Goal: Task Accomplishment & Management: Manage account settings

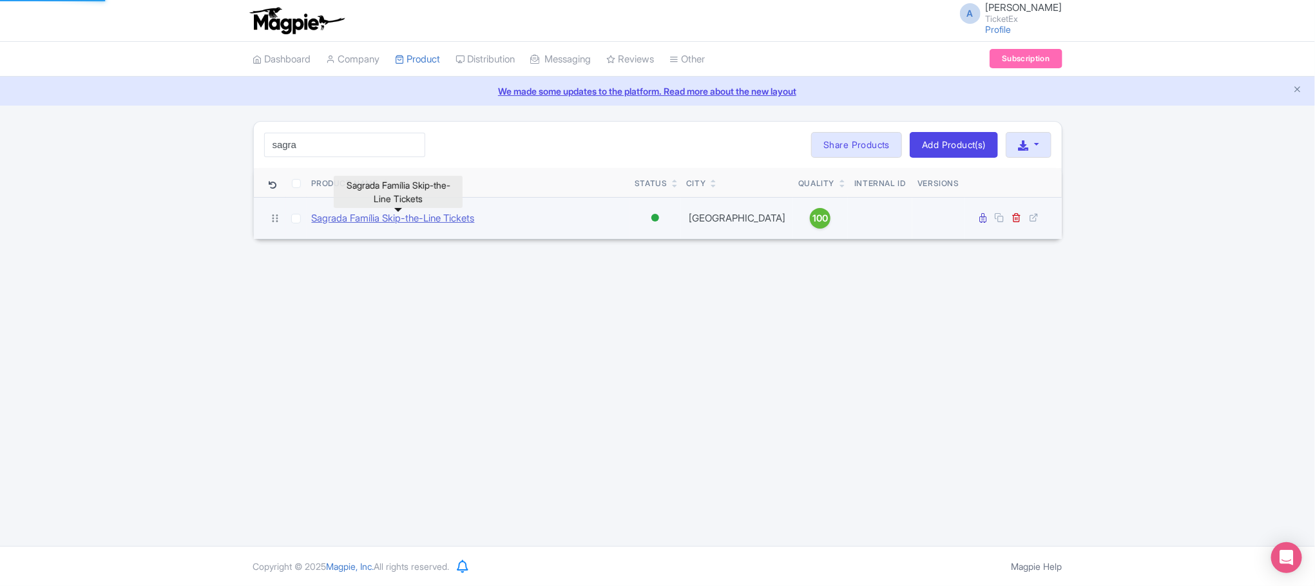
click at [363, 222] on link "Sagrada Família Skip-the-Line Tickets" at bounding box center [393, 218] width 163 height 15
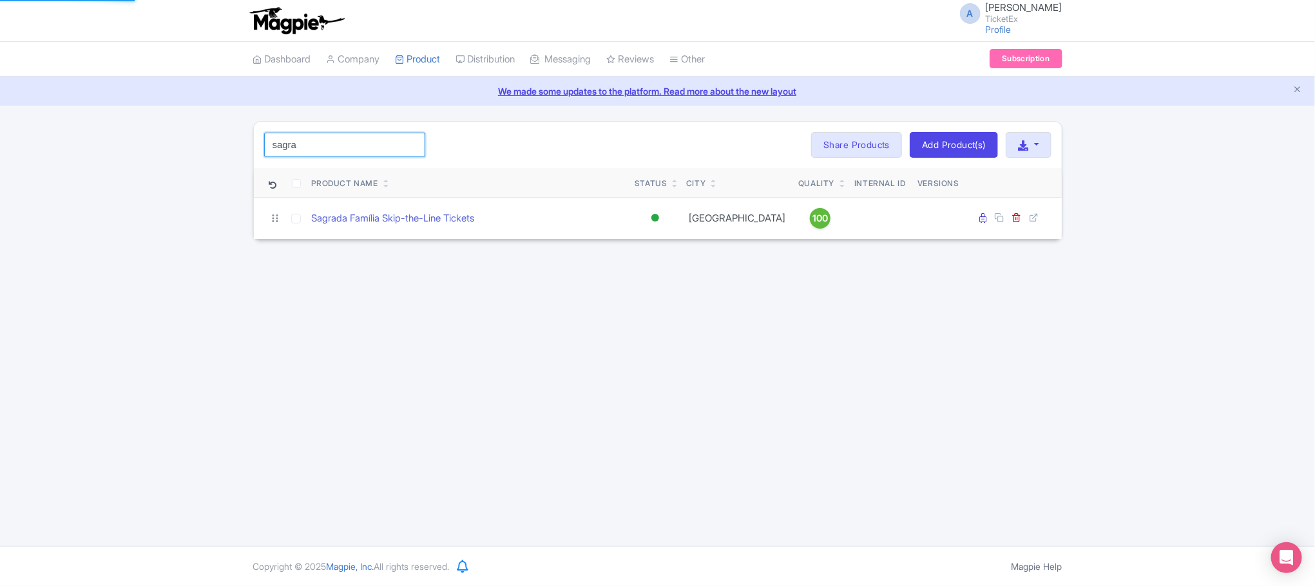
drag, startPoint x: 318, startPoint y: 149, endPoint x: 149, endPoint y: 149, distance: 168.9
click at [149, 149] on div "sagra Search Bulk Actions Delete Add to Collection Share Products Add to Collec…" at bounding box center [657, 180] width 1315 height 119
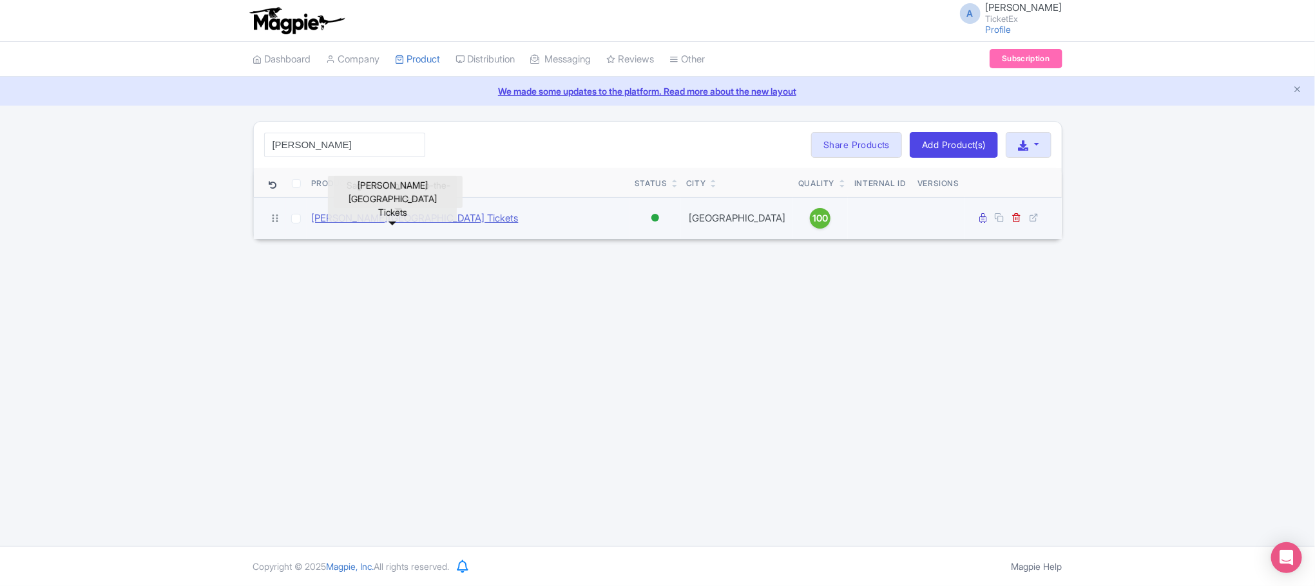
click at [369, 220] on link "[PERSON_NAME][GEOGRAPHIC_DATA] Tickets" at bounding box center [415, 218] width 207 height 15
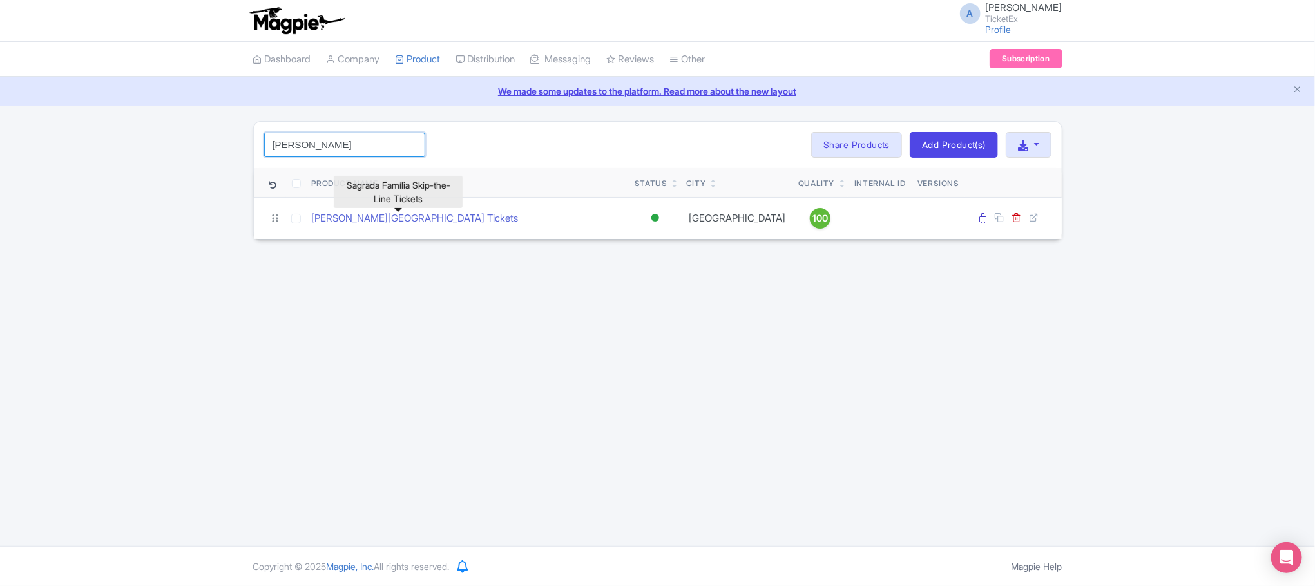
drag, startPoint x: 325, startPoint y: 143, endPoint x: 230, endPoint y: 145, distance: 94.8
click at [230, 145] on div "anne Search Bulk Actions Delete Add to Collection Share Products Add to Collect…" at bounding box center [657, 180] width 1315 height 119
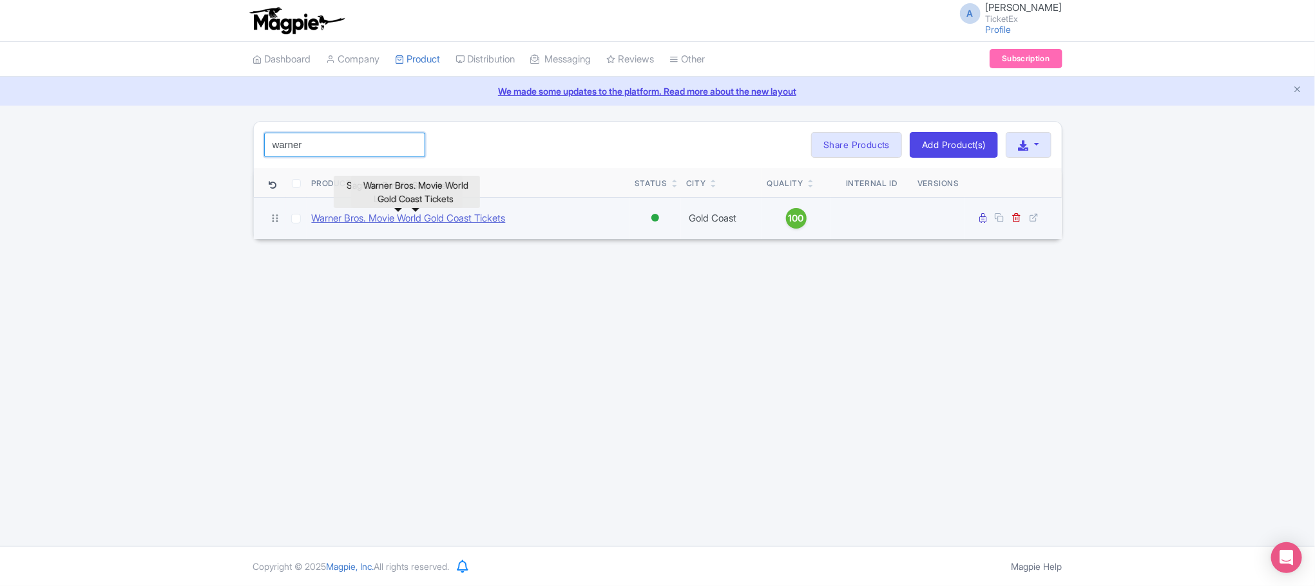
type input "warner"
click at [362, 224] on link "Warner Bros. Movie World Gold Coast Tickets" at bounding box center [409, 218] width 194 height 15
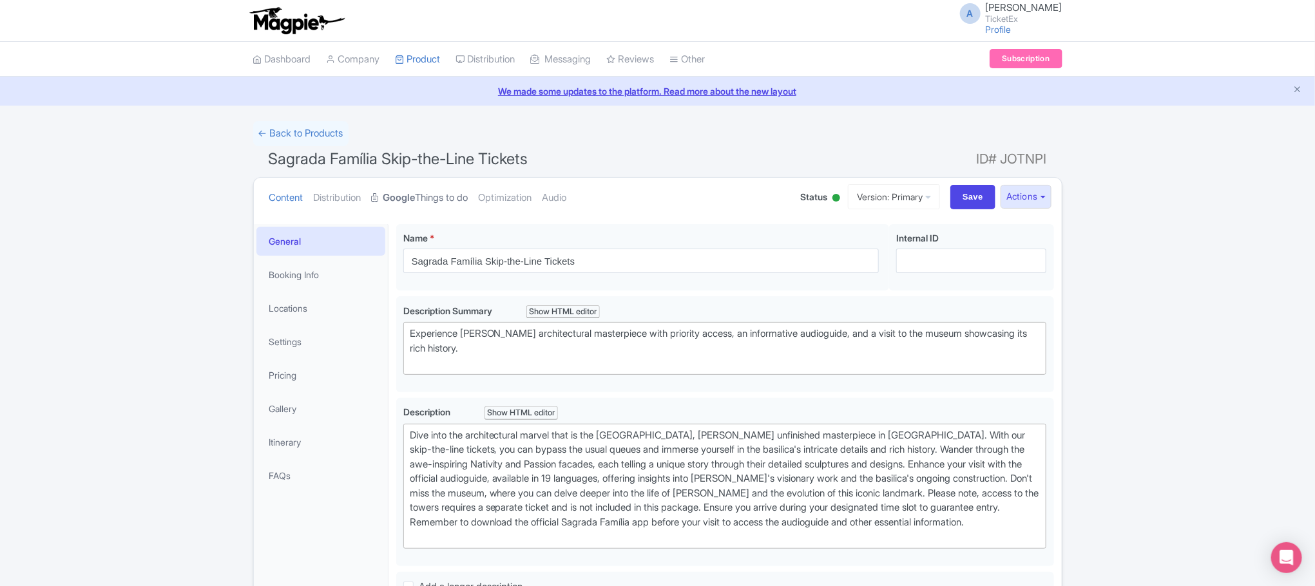
click at [422, 203] on link "Google Things to do" at bounding box center [420, 198] width 97 height 41
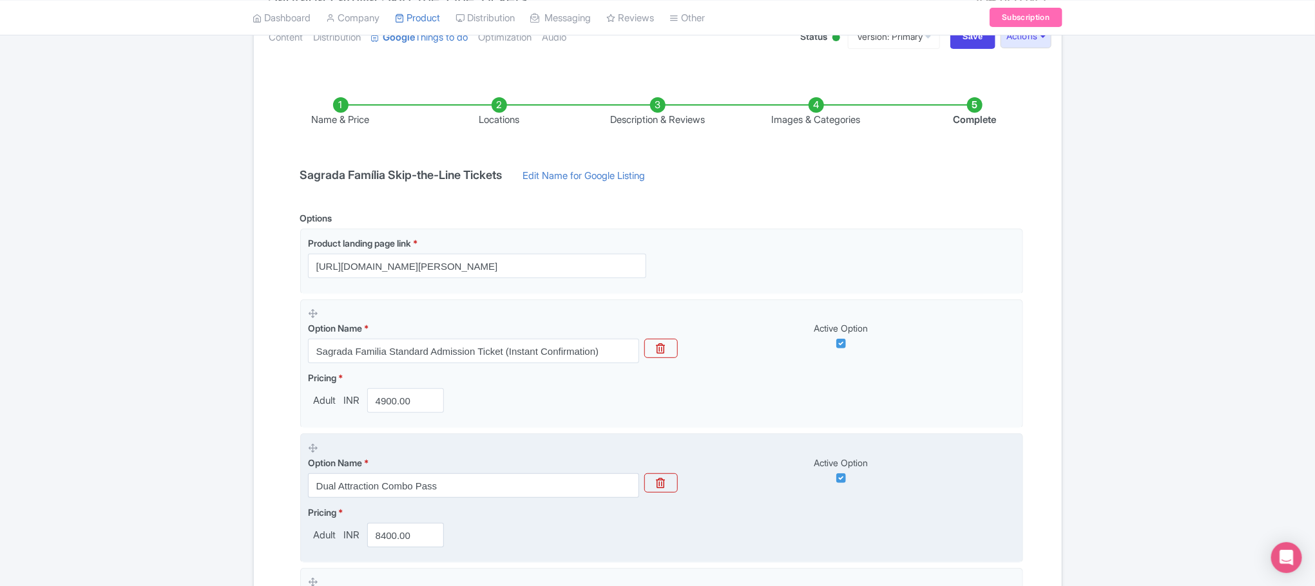
scroll to position [50, 0]
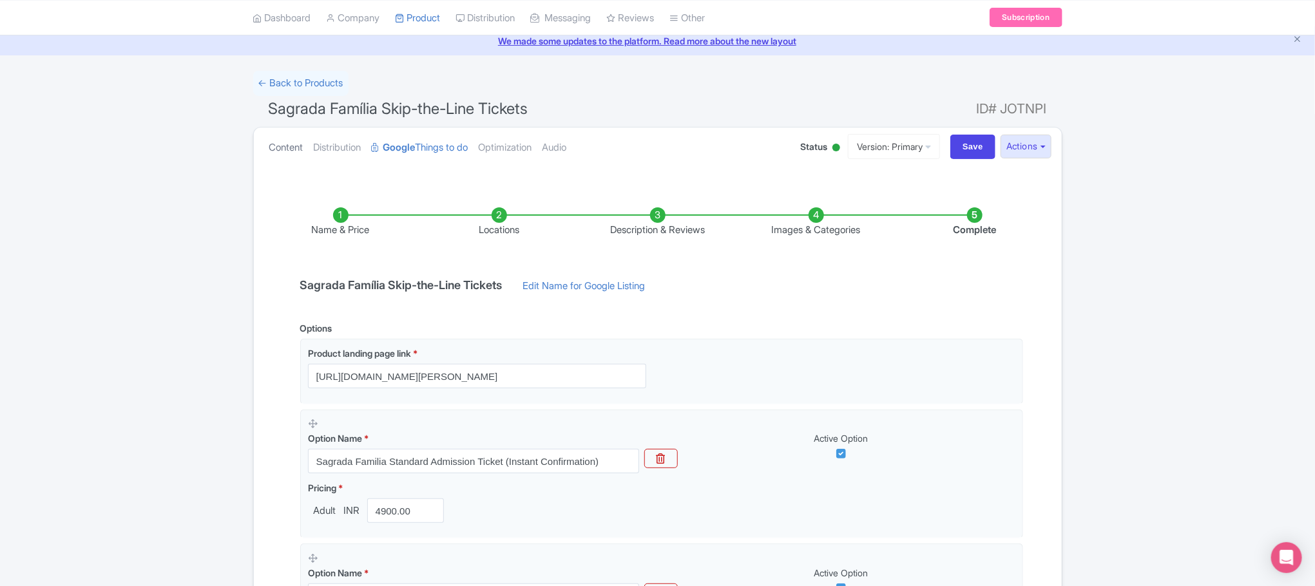
click at [287, 149] on link "Content" at bounding box center [286, 148] width 34 height 41
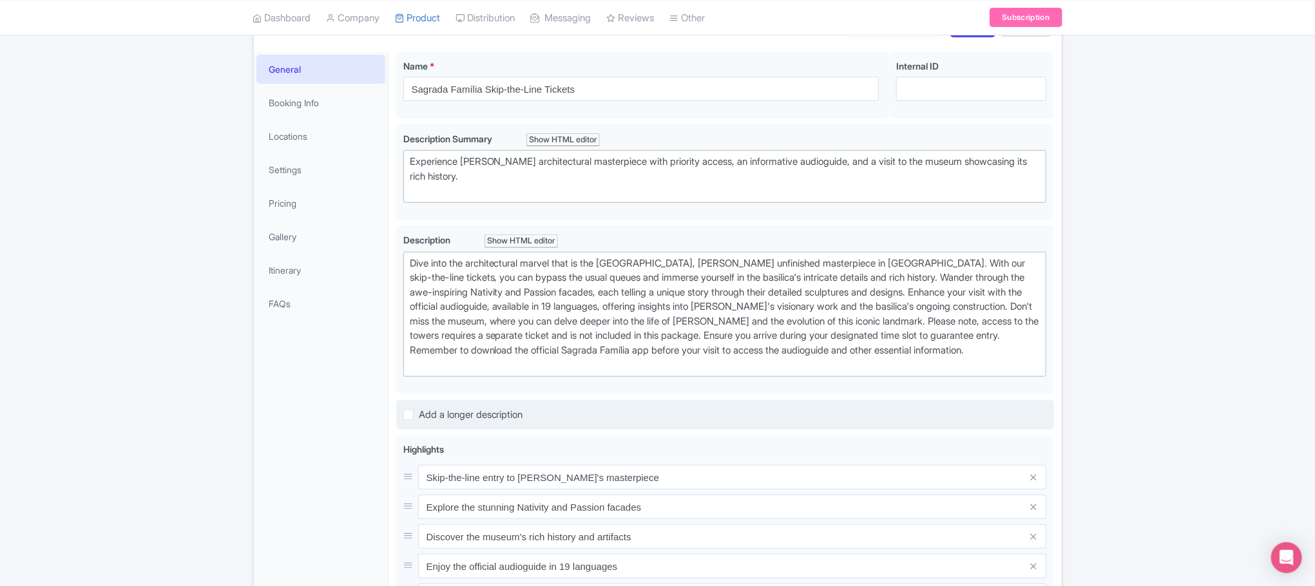
scroll to position [151, 0]
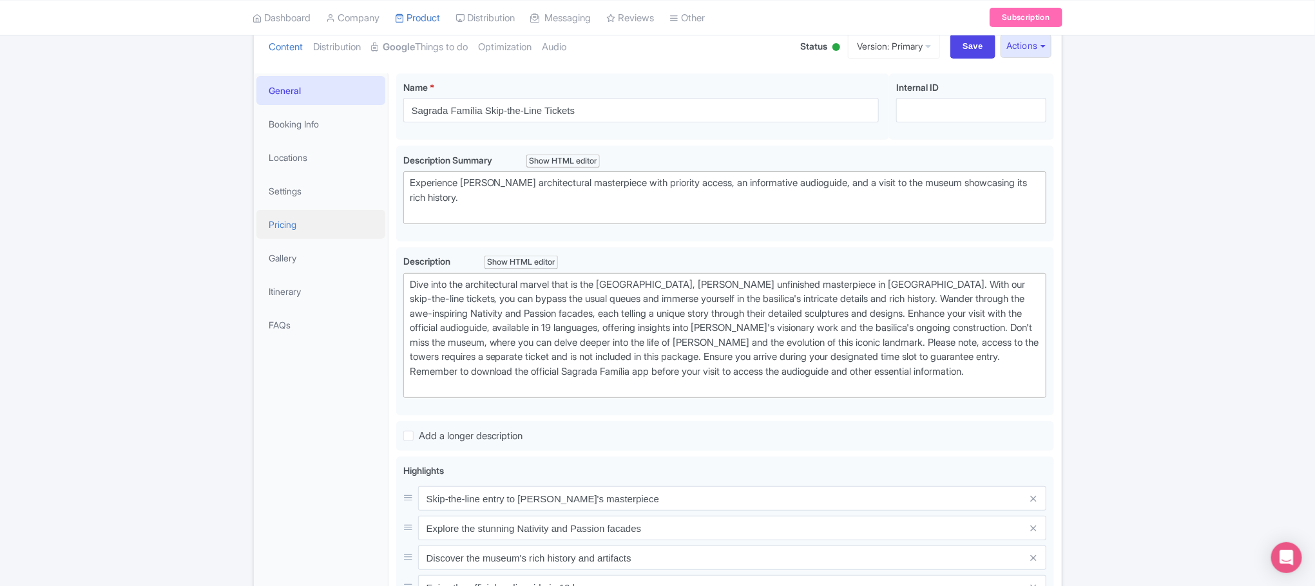
click at [298, 215] on link "Pricing" at bounding box center [320, 224] width 129 height 29
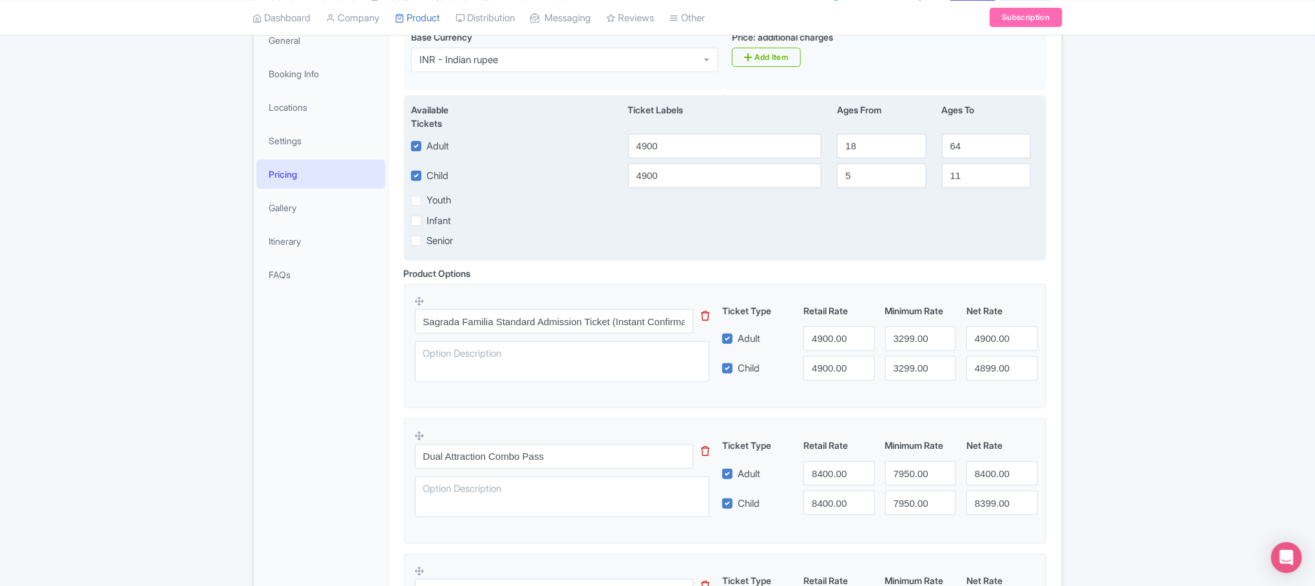
scroll to position [247, 0]
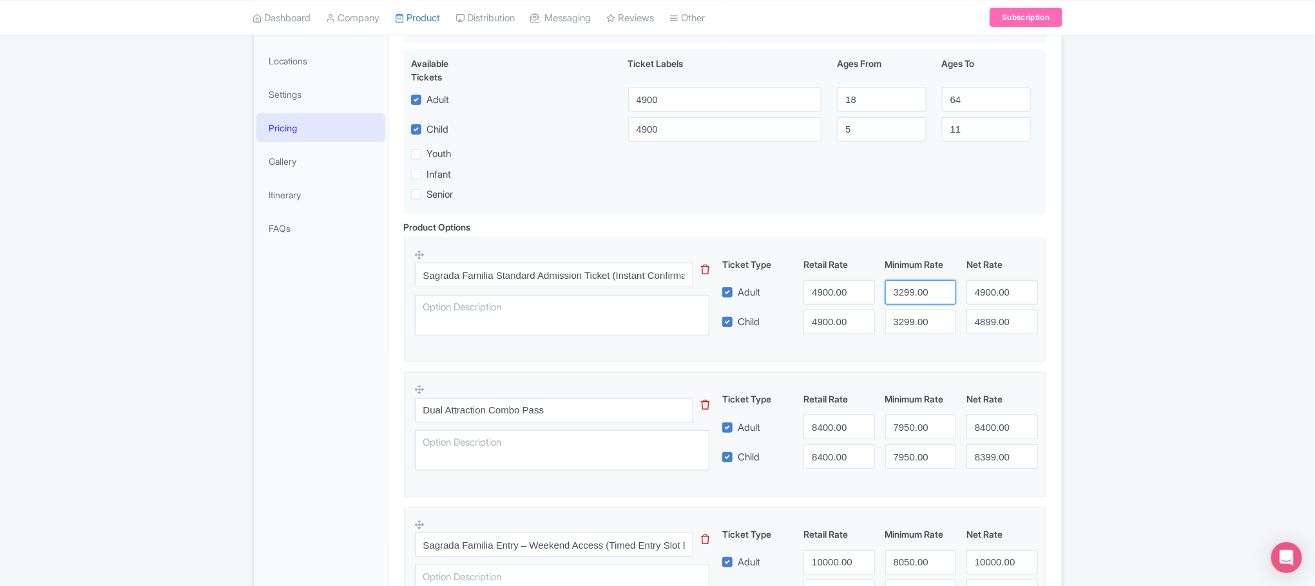
drag, startPoint x: 894, startPoint y: 296, endPoint x: 931, endPoint y: 296, distance: 36.7
click at [931, 296] on input "3299.00" at bounding box center [921, 292] width 71 height 24
type input "1920"
click at [836, 298] on input "4900.00" at bounding box center [839, 292] width 71 height 24
paste input "192"
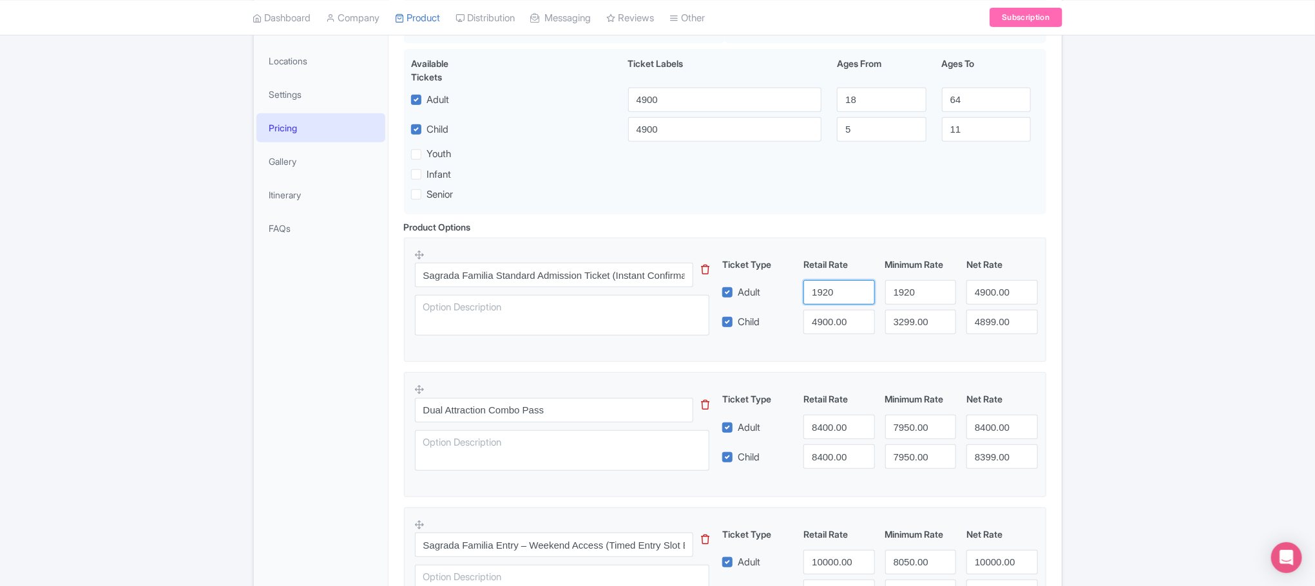
type input "1920"
click at [991, 295] on input "4900.00" at bounding box center [1002, 292] width 71 height 24
paste input "192"
type input "1920"
click at [824, 329] on input "4900.00" at bounding box center [839, 322] width 71 height 24
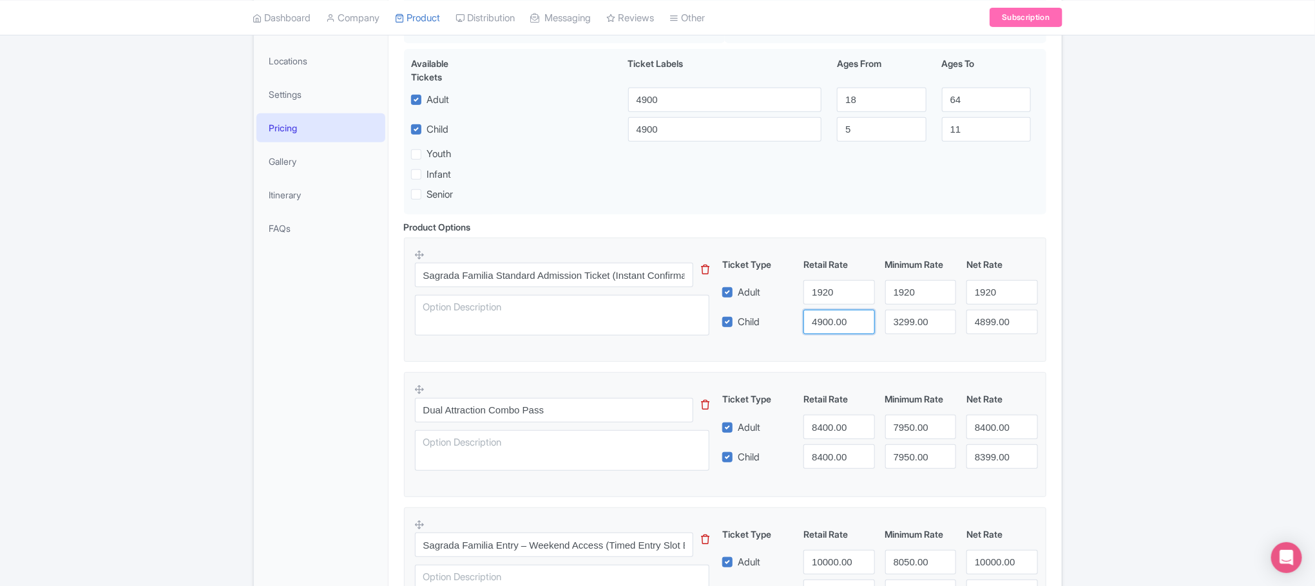
paste input "192"
type input "1920"
paste input "192"
type input "1920"
paste input "192"
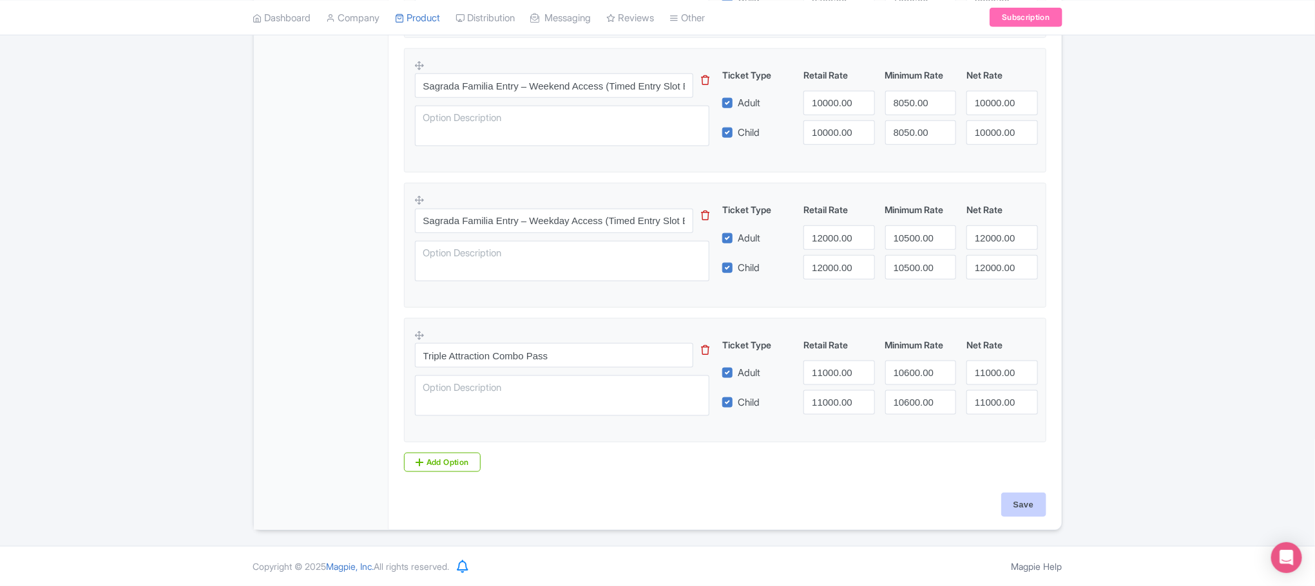
scroll to position [716, 0]
type input "1920"
click at [1023, 501] on input "Save" at bounding box center [1024, 505] width 45 height 24
type input "Saving..."
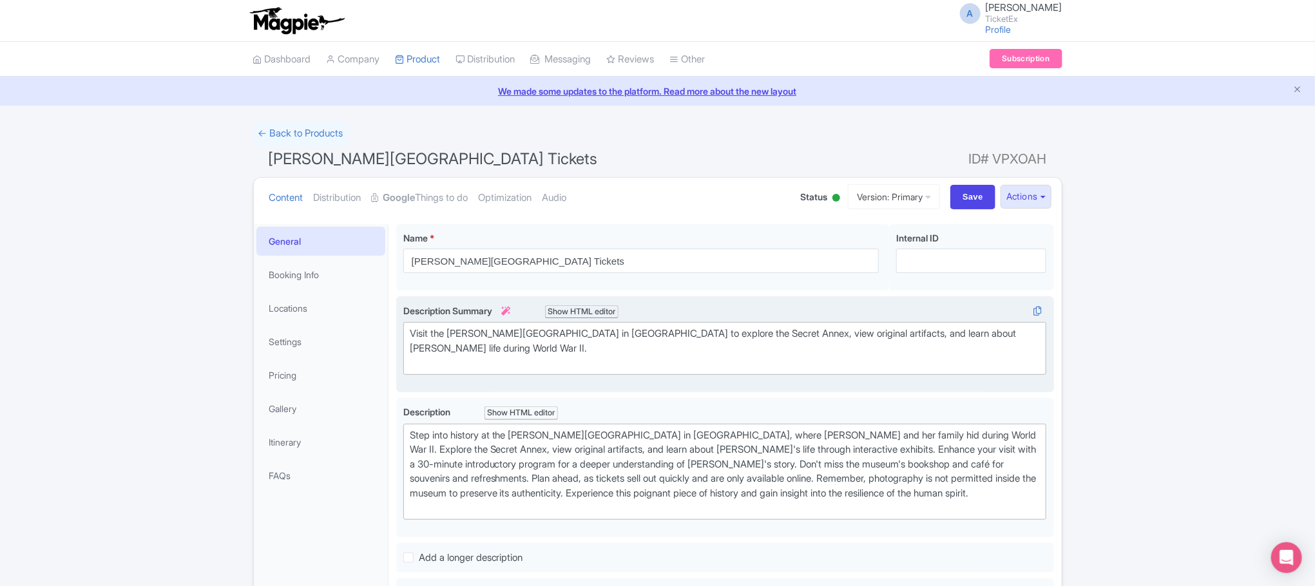
scroll to position [97, 0]
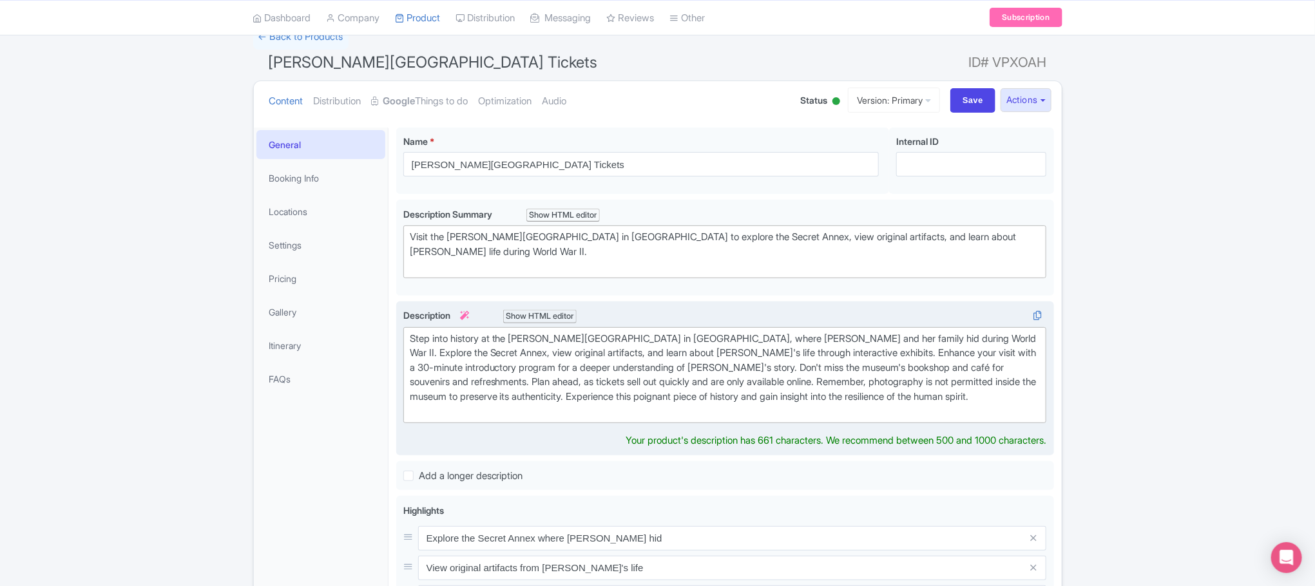
click at [411, 339] on div "Step into history at the Anne Frank House Museum in Amsterdam, where Anne Frank…" at bounding box center [725, 375] width 631 height 87
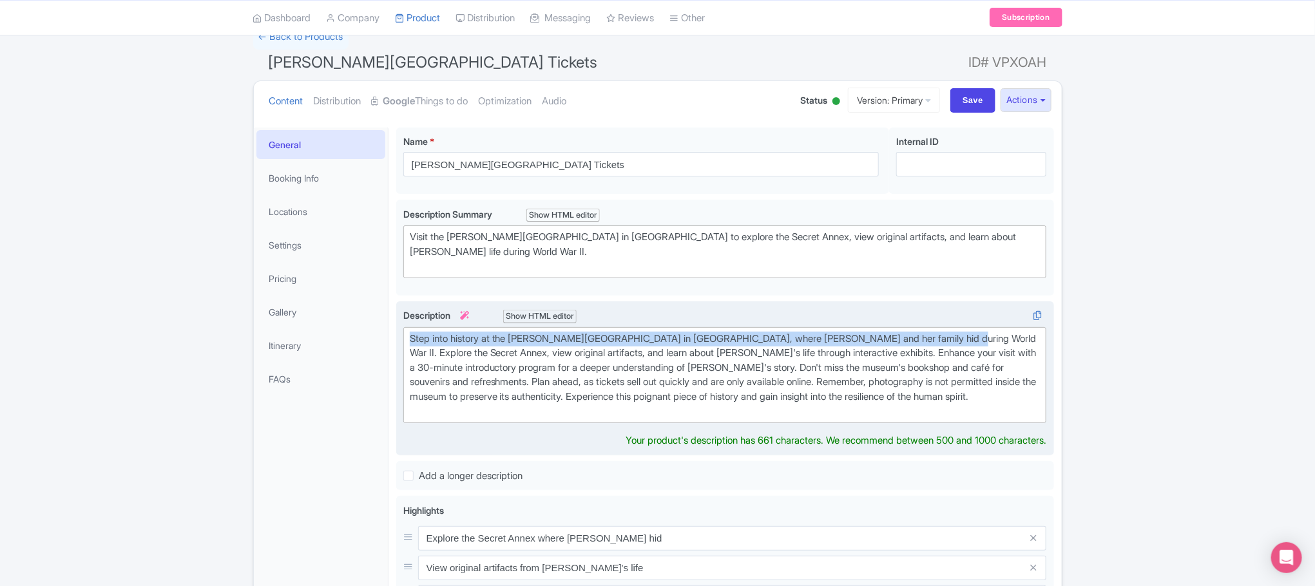
drag, startPoint x: 410, startPoint y: 338, endPoint x: 969, endPoint y: 331, distance: 558.8
click at [969, 331] on trix-editor "Step into history at the Anne Frank House Museum in Amsterdam, where Anne Frank…" at bounding box center [725, 375] width 644 height 96
paste trix-editor "Anne Frank House is a 17th-century canal house transformed into a biographical …"
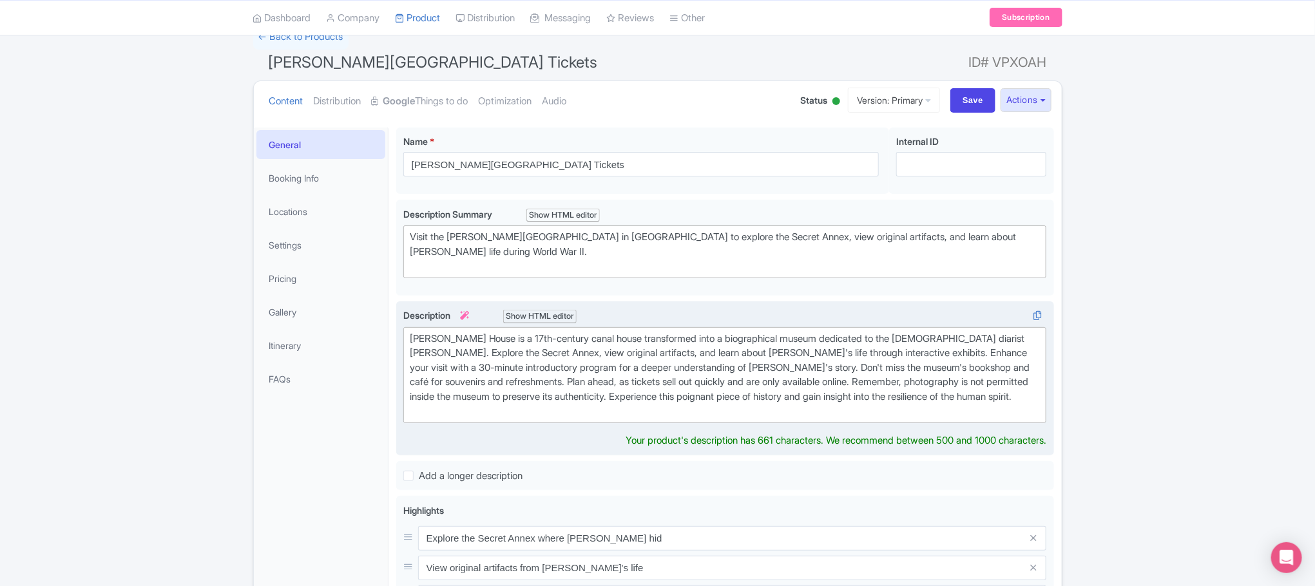
click at [1011, 397] on div "Anne Frank House is a 17th-century canal house transformed into a biographical …" at bounding box center [725, 375] width 631 height 87
paste trix-editor "<div>Anne Frank House is a 17th-century canal house transformed into a biograph…"
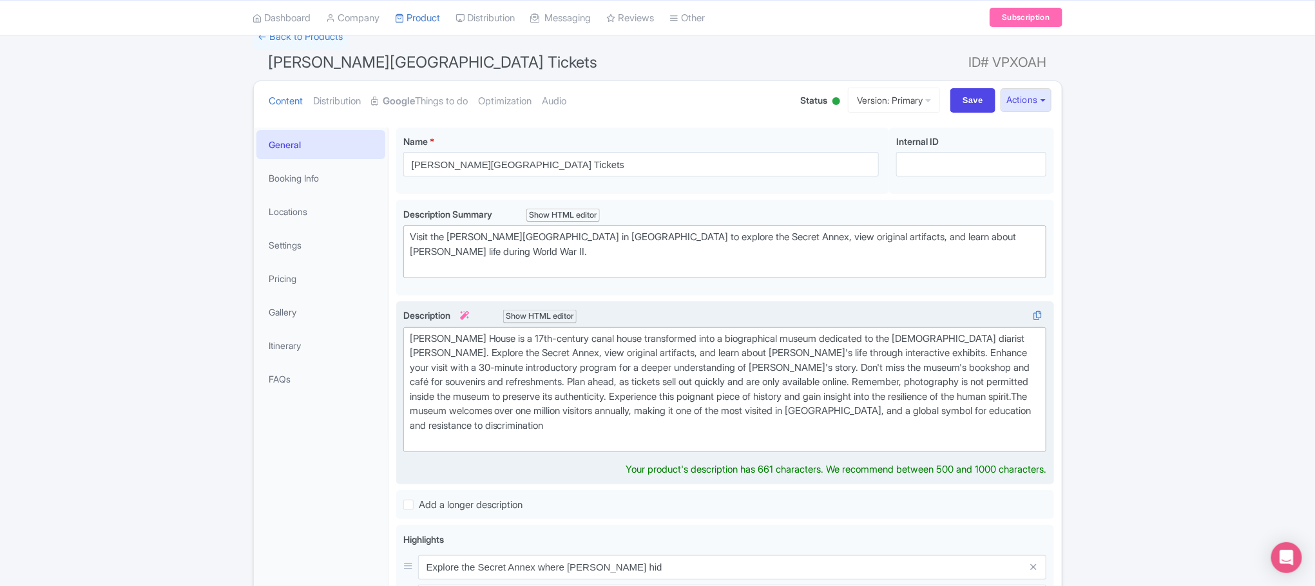
type trix-editor "<div>Anne Frank House is a 17th-century canal house transformed into a biograph…"
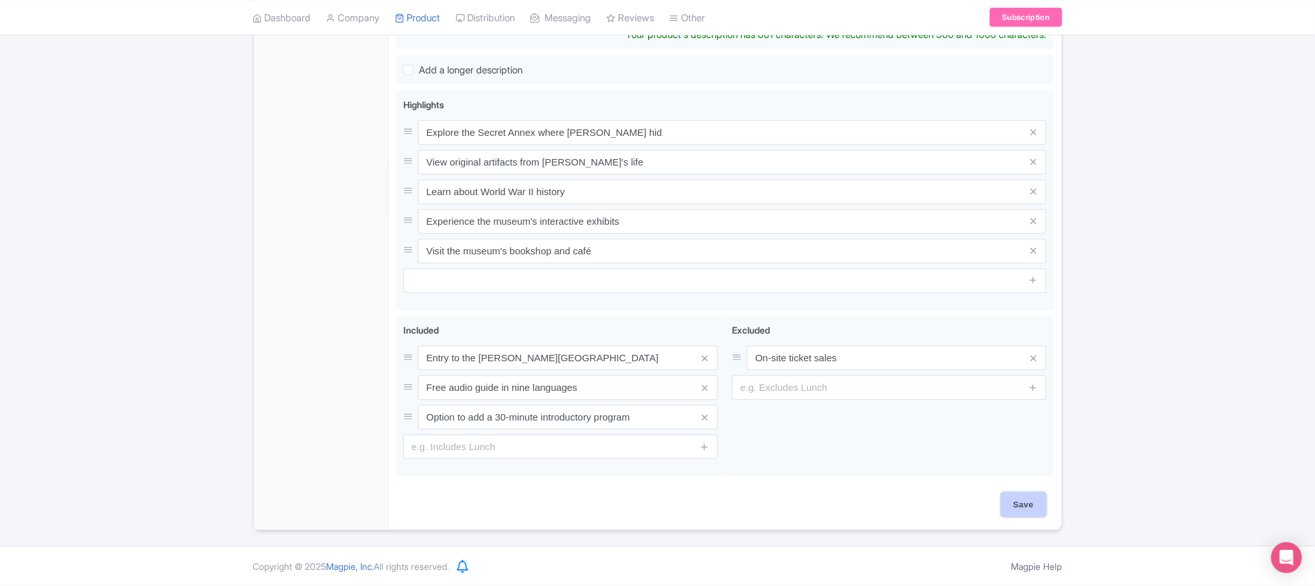
scroll to position [523, 0]
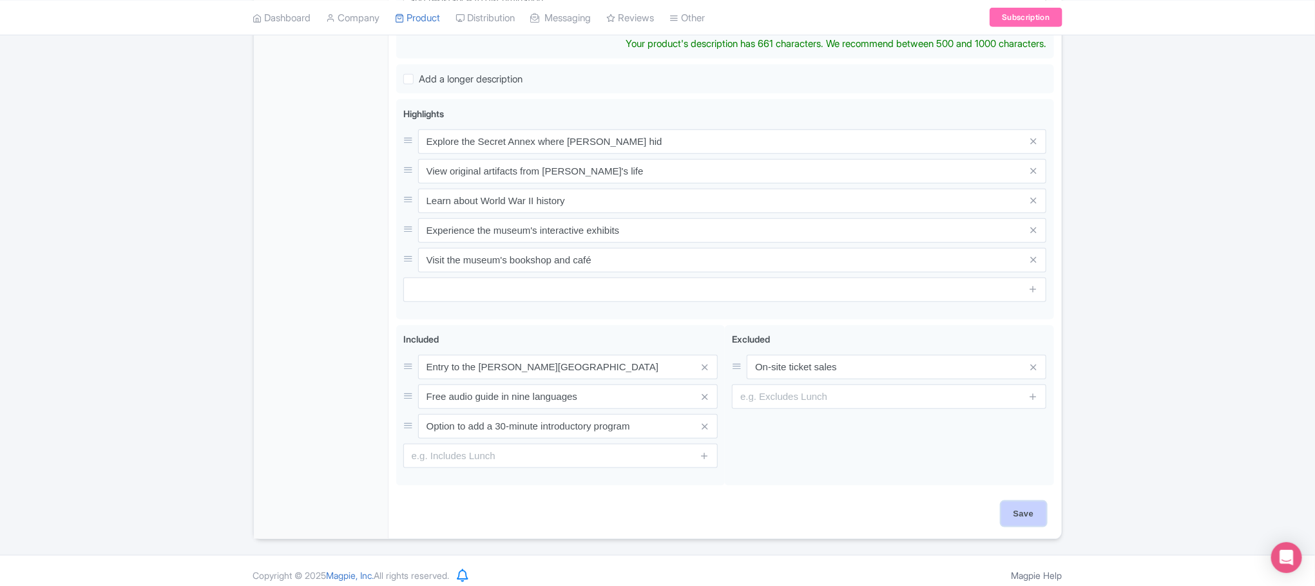
click at [1014, 508] on input "Save" at bounding box center [1024, 514] width 45 height 24
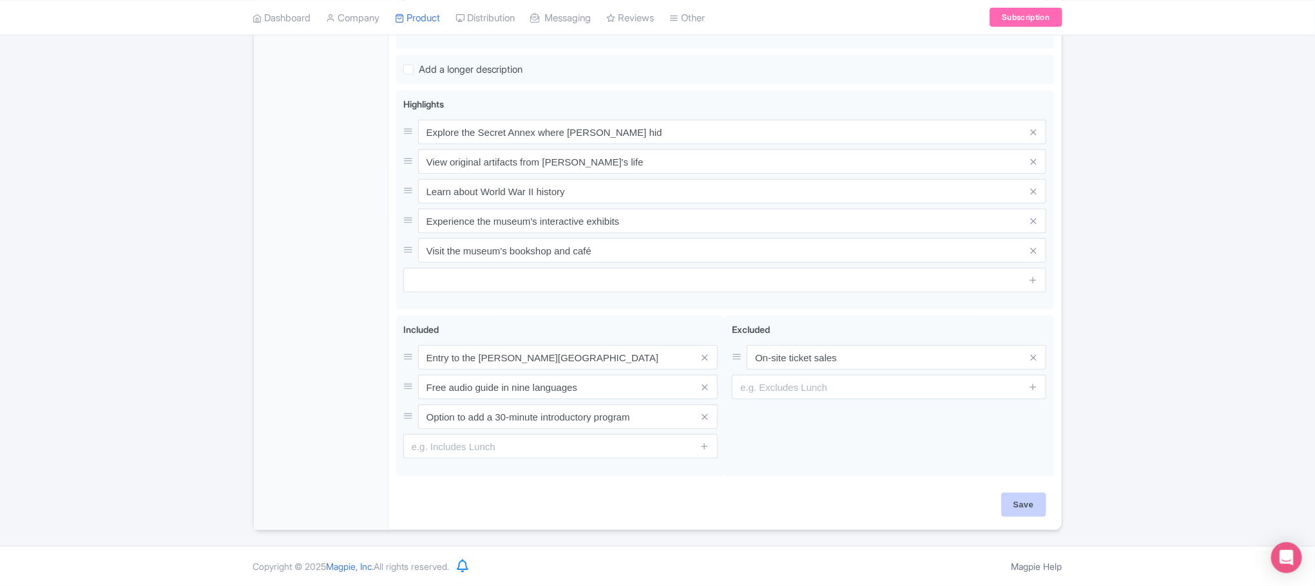
type input "Saving..."
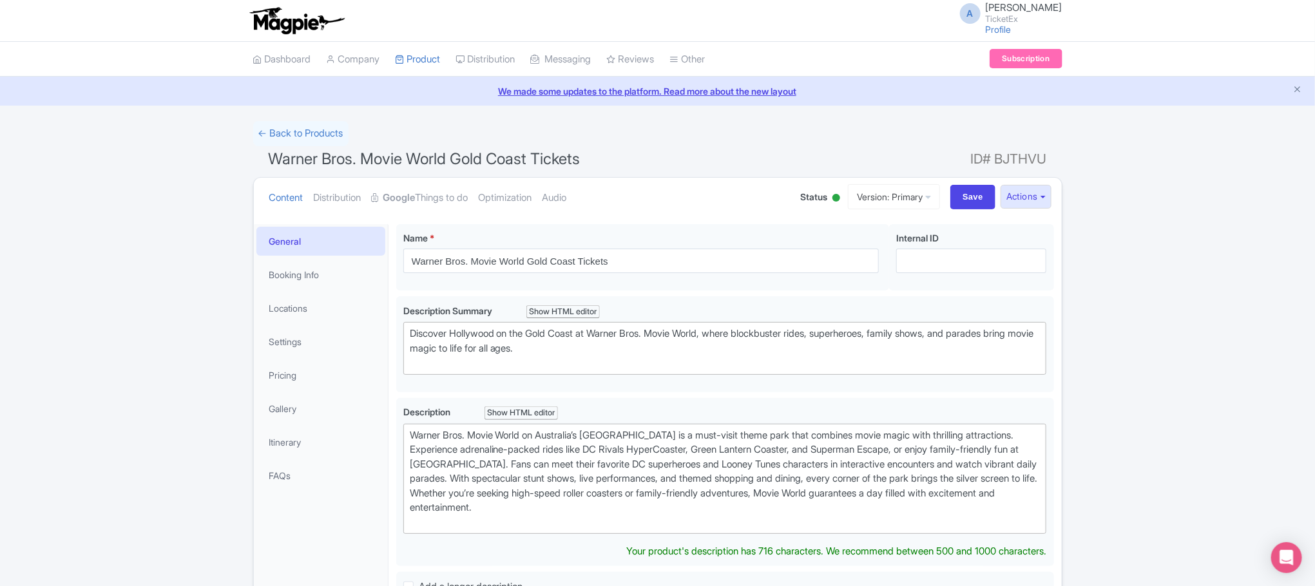
type trix-editor "<div>Warner Bros. Movie World on Australia’s [GEOGRAPHIC_DATA] is a must-visit …"
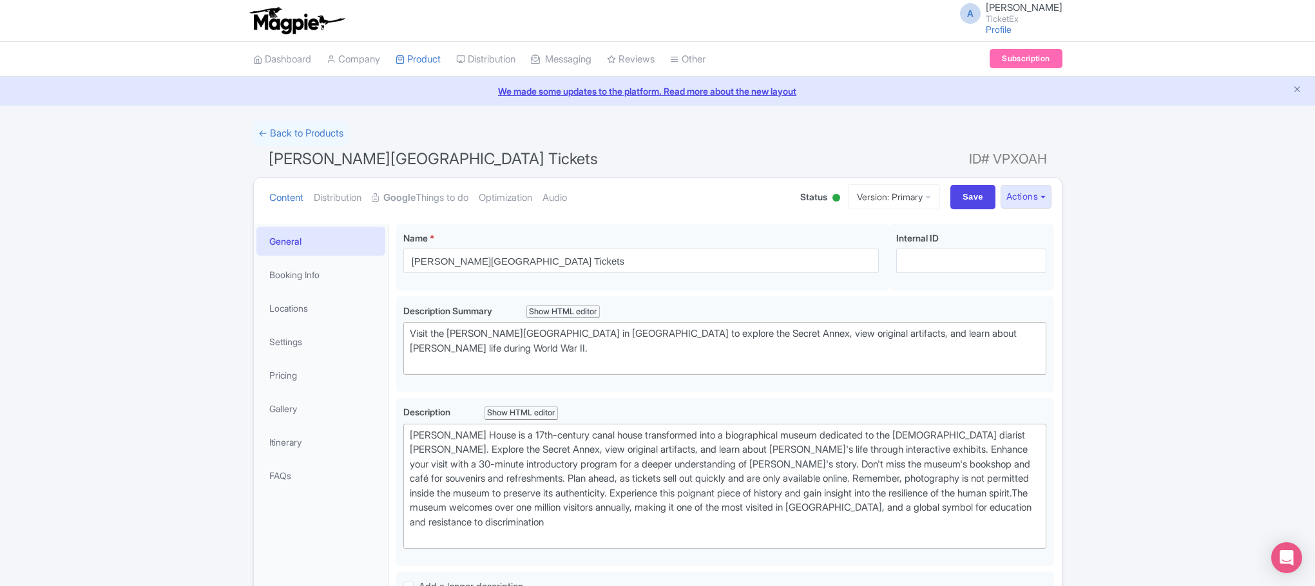
scroll to position [225, 0]
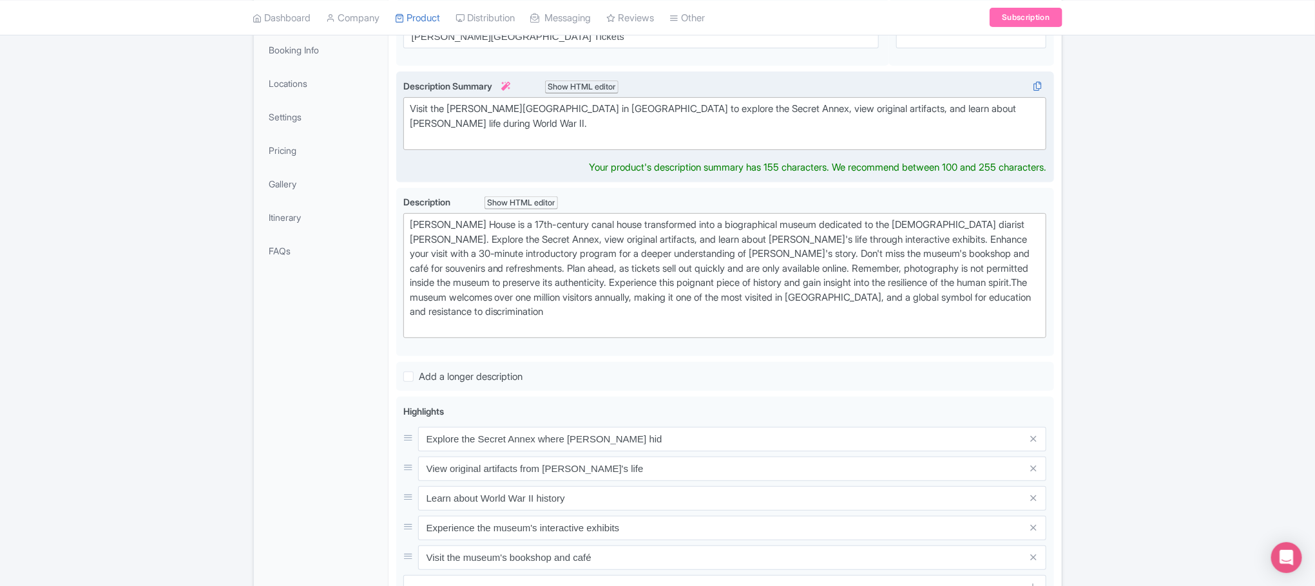
click at [643, 109] on div "Visit the Anne Frank House Museum in Amsterdam to explore the Secret Annex, vie…" at bounding box center [725, 124] width 631 height 44
paste trix-editor "Secret Annex Amsterdam"
drag, startPoint x: 1006, startPoint y: 108, endPoint x: 1012, endPoint y: 124, distance: 16.5
click at [1012, 124] on div "Visit the Anne Frank House Museum in Amsterdam ( Secret Annex Amsterdam) to exp…" at bounding box center [725, 124] width 631 height 44
paste trix-editor "<div>Visit the Anne Frank House Museum in Amsterdam ( Secret Annex Amsterdam) t…"
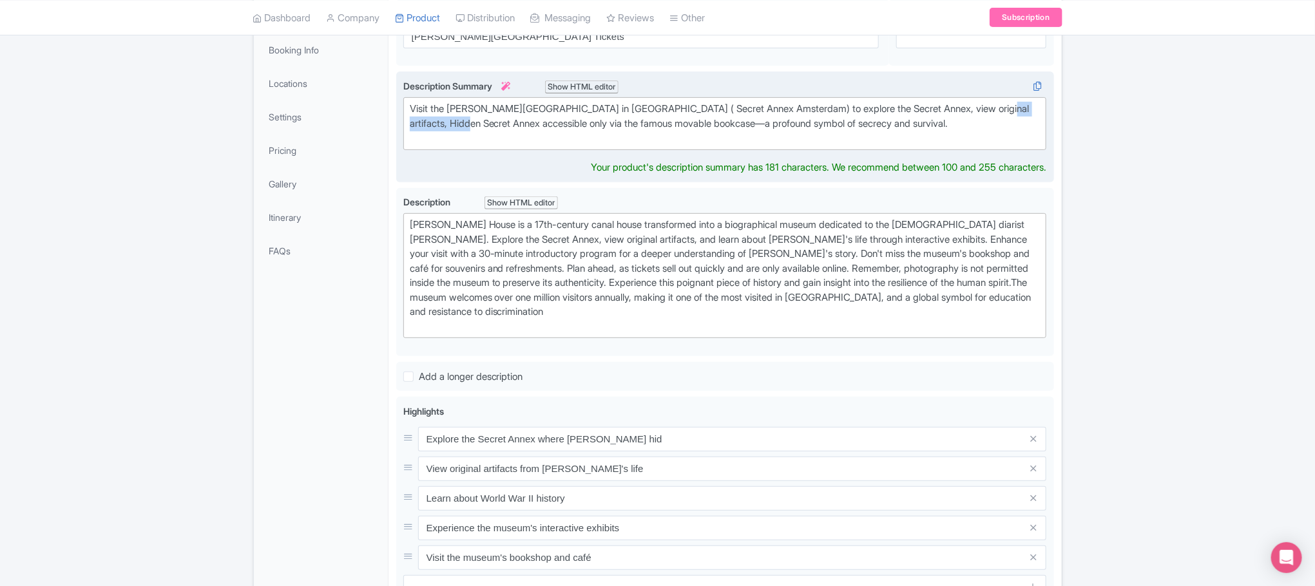
drag, startPoint x: 1004, startPoint y: 109, endPoint x: 470, endPoint y: 119, distance: 533.7
click at [470, 119] on div "Visit the Anne Frank House Museum in Amsterdam ( Secret Annex Amsterdam) to exp…" at bounding box center [725, 124] width 631 height 44
type trix-editor "<div>Visit the Anne Frank House Museum in Amsterdam ( Secret Annex Amsterdam) t…"
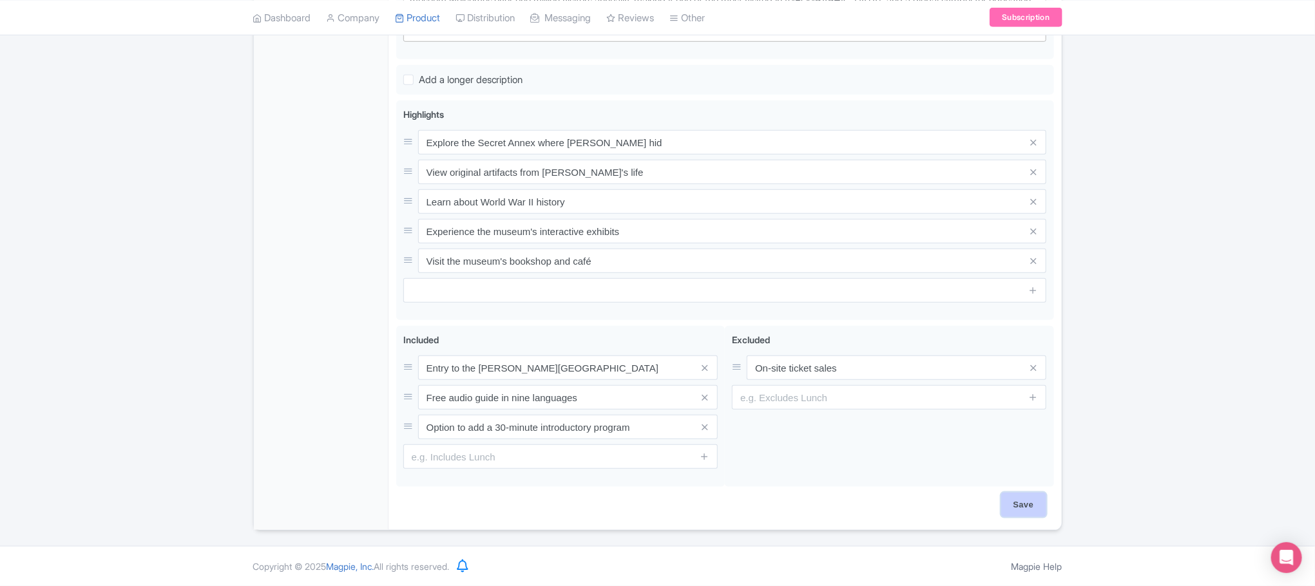
scroll to position [512, 0]
click at [1019, 505] on input "Save" at bounding box center [1024, 505] width 45 height 24
type input "Saving..."
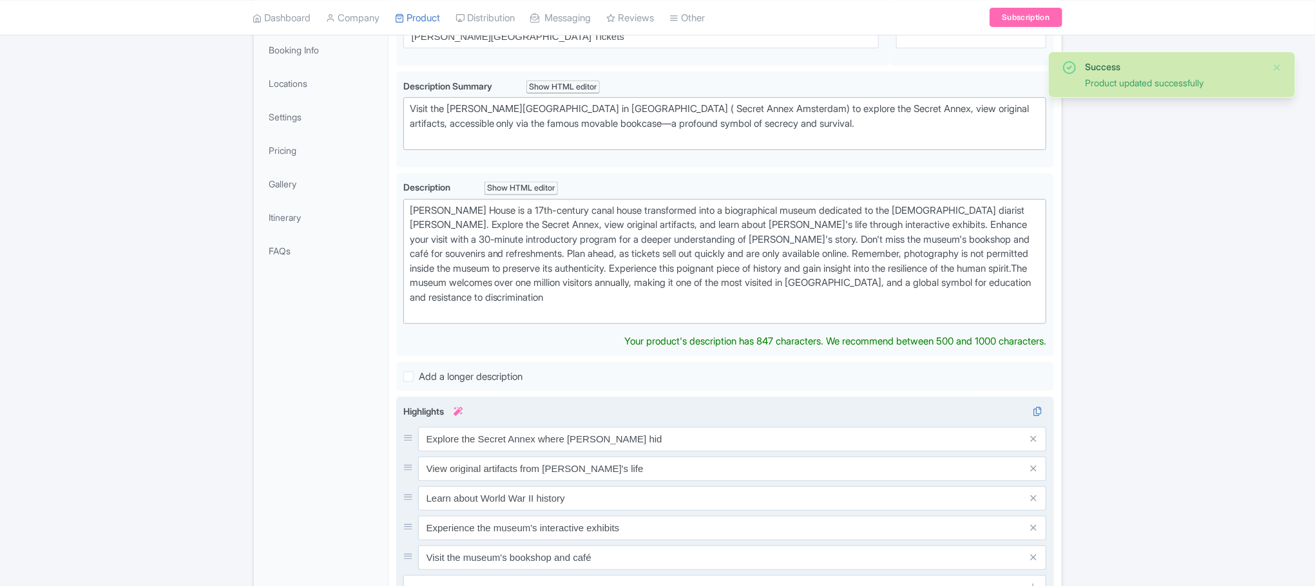
scroll to position [225, 0]
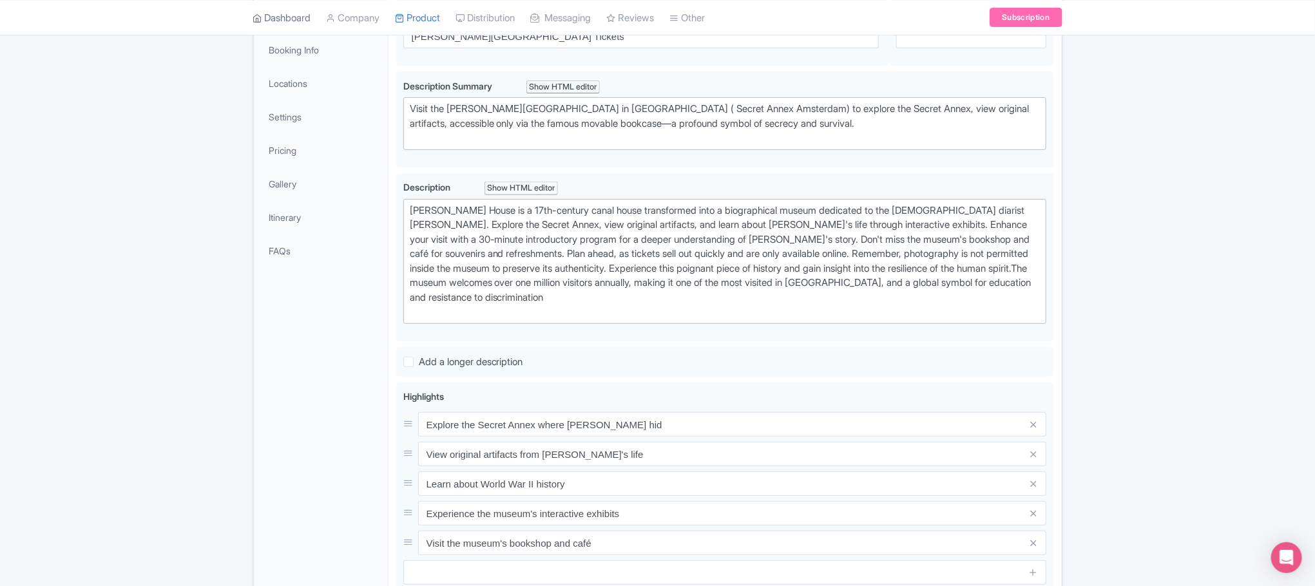
click at [285, 19] on link "Dashboard" at bounding box center [282, 17] width 58 height 35
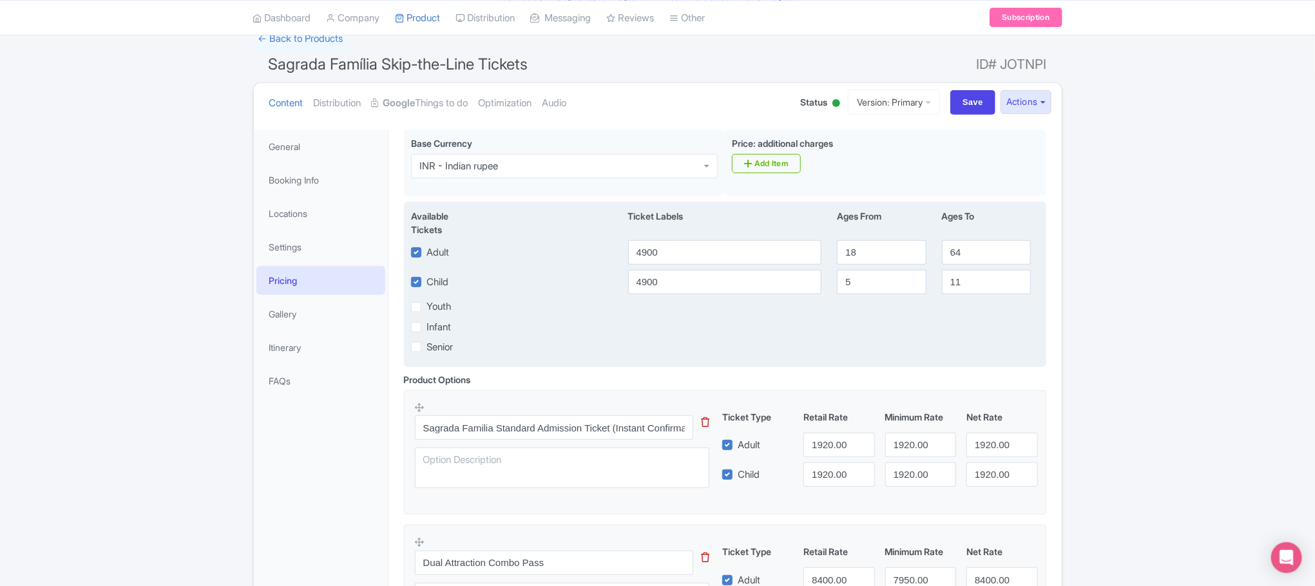
scroll to position [39, 0]
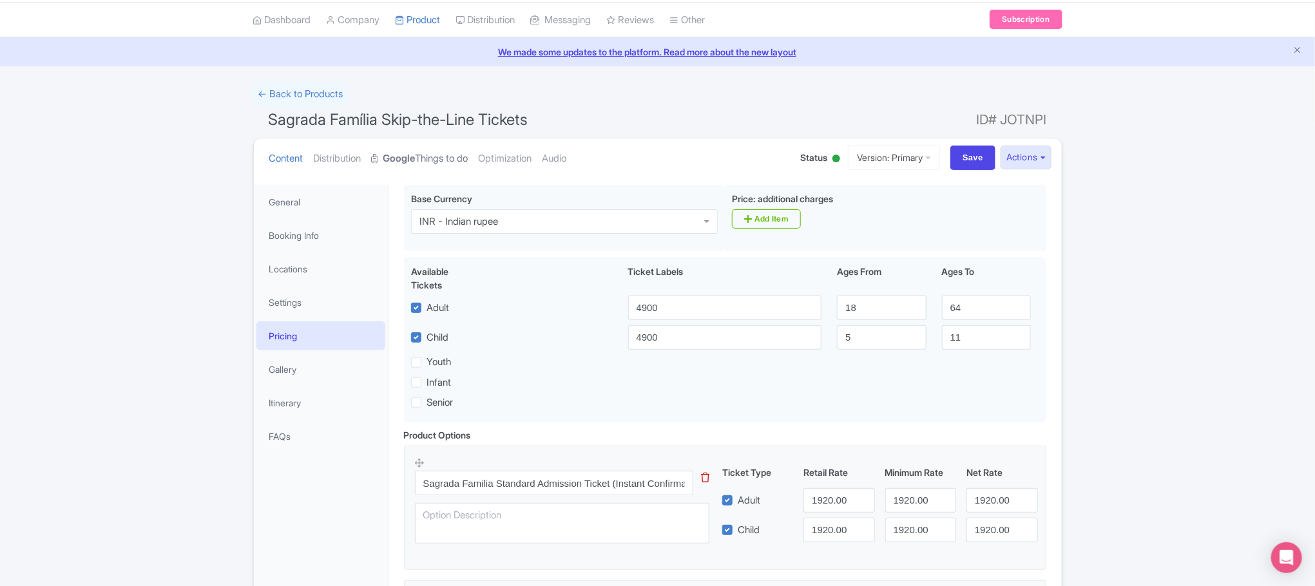
click at [409, 163] on strong "Google" at bounding box center [399, 158] width 32 height 15
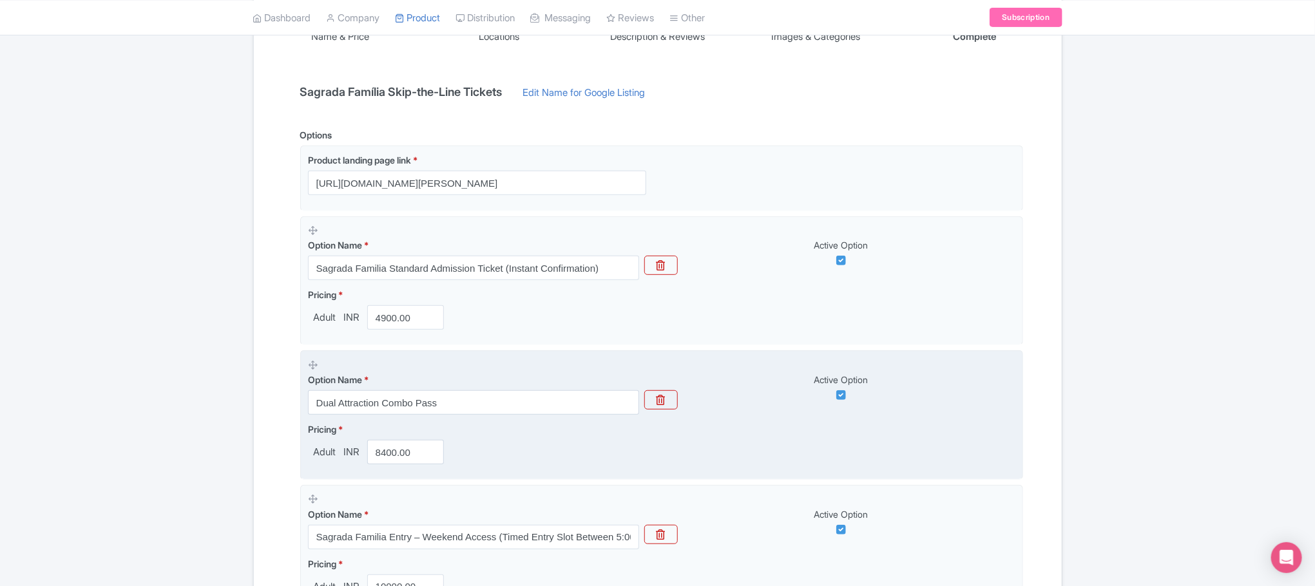
scroll to position [727, 0]
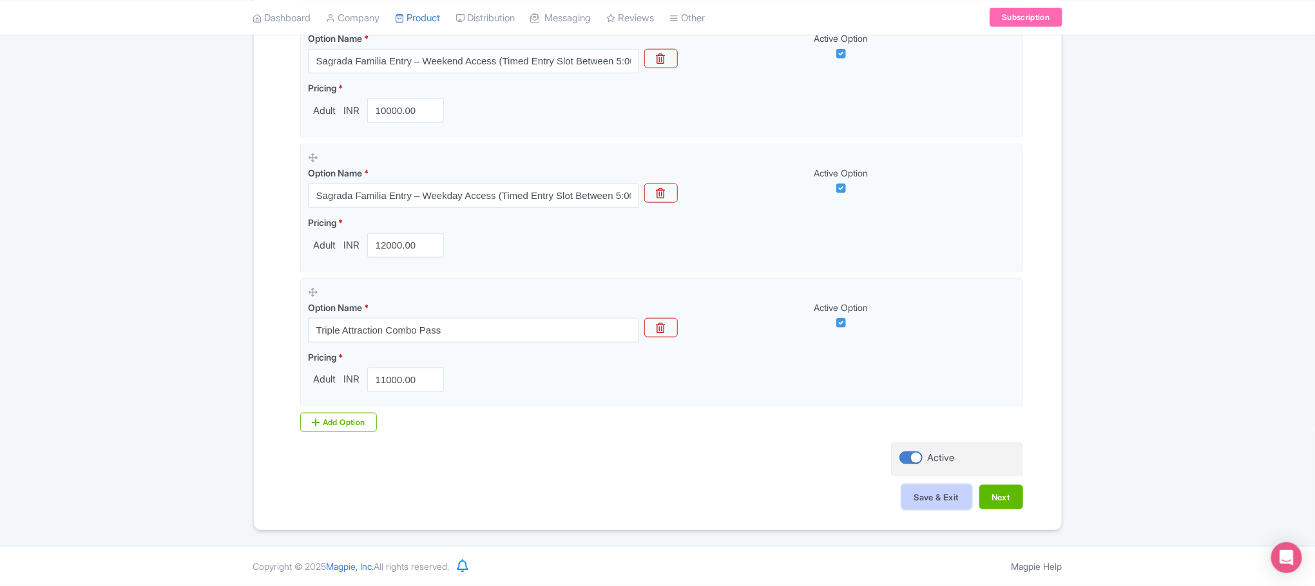
click at [944, 498] on button "Save & Exit" at bounding box center [937, 497] width 70 height 24
